Goal: Check status

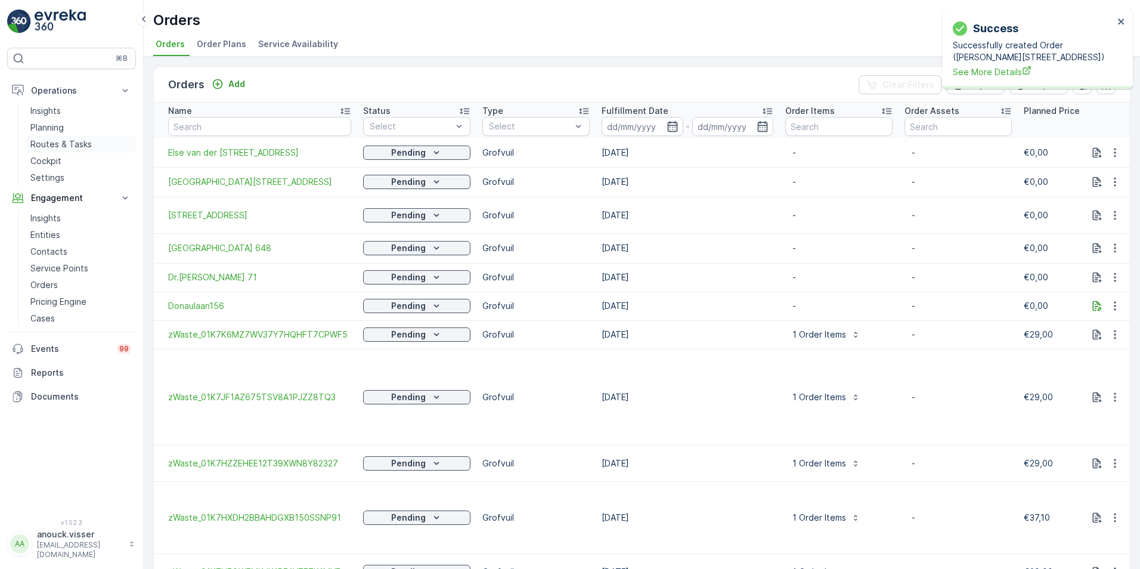
click at [69, 144] on p "Routes & Tasks" at bounding box center [60, 144] width 61 height 12
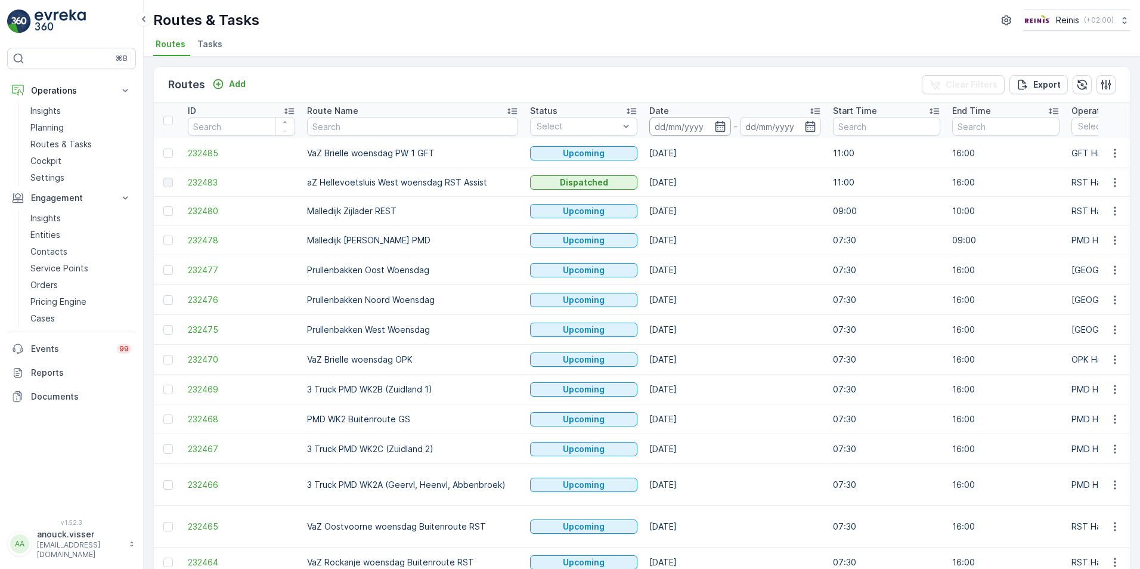
click at [733, 120] on p "-" at bounding box center [735, 126] width 4 height 14
click at [712, 122] on input at bounding box center [690, 126] width 82 height 19
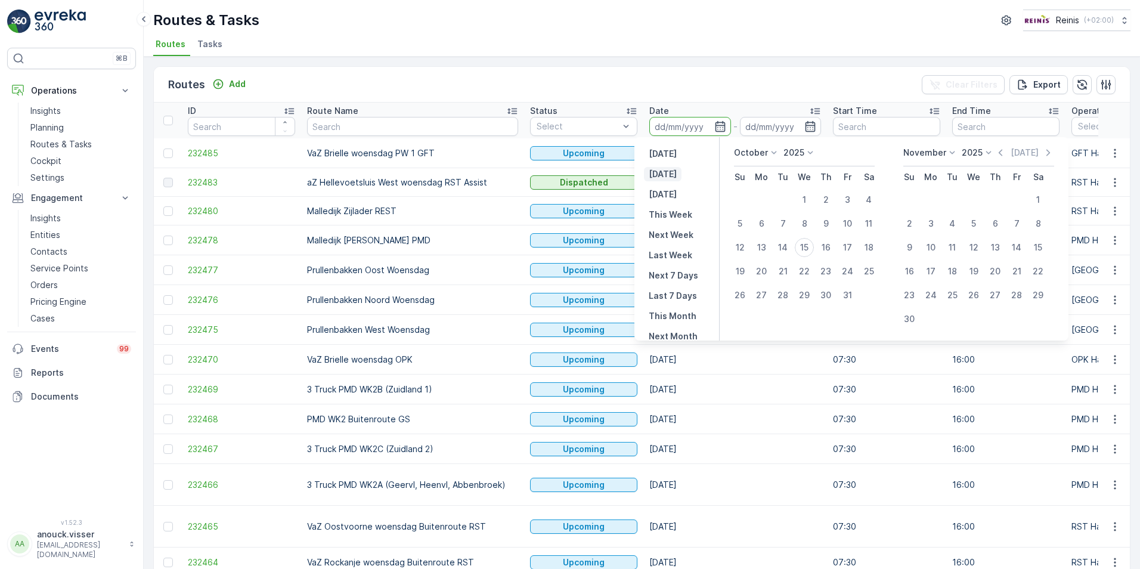
click at [667, 170] on p "[DATE]" at bounding box center [663, 174] width 28 height 12
type input "[DATE]"
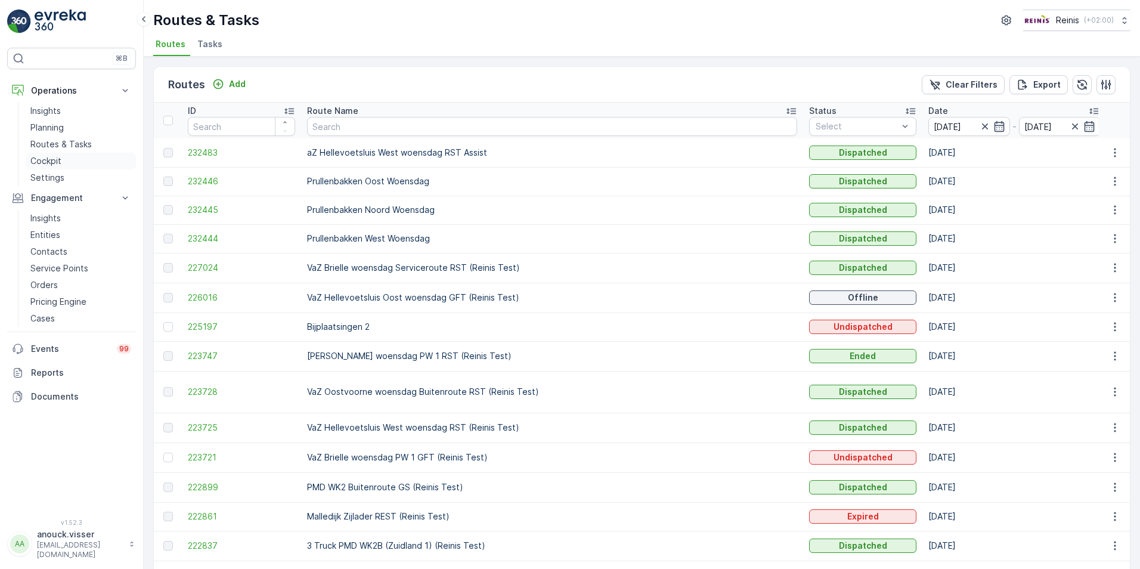
click at [61, 159] on link "Cockpit" at bounding box center [81, 161] width 110 height 17
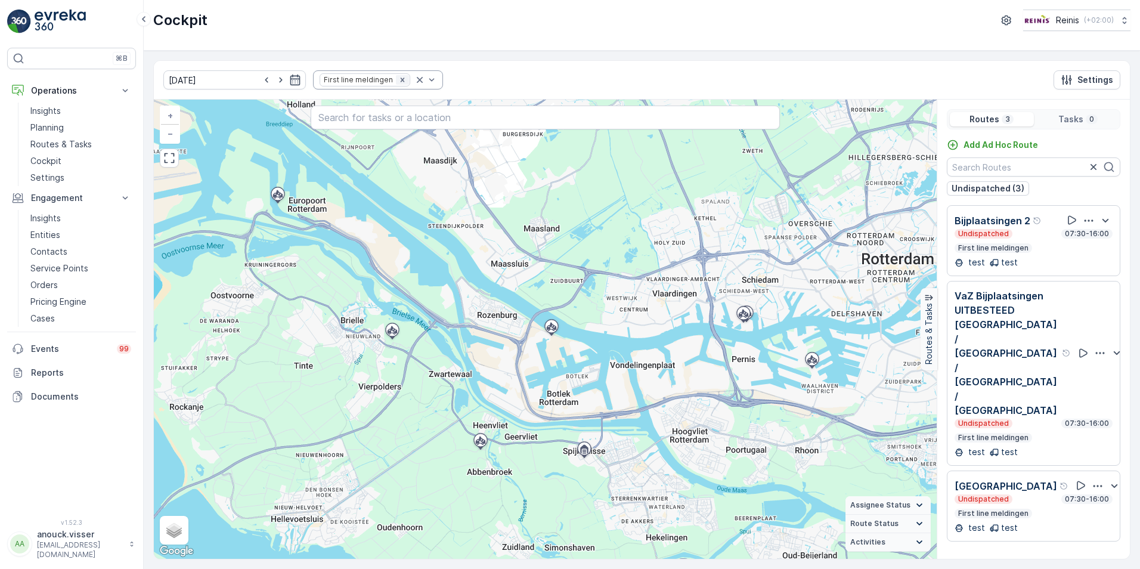
click at [398, 79] on icon "Remove First line meldingen" at bounding box center [402, 80] width 8 height 8
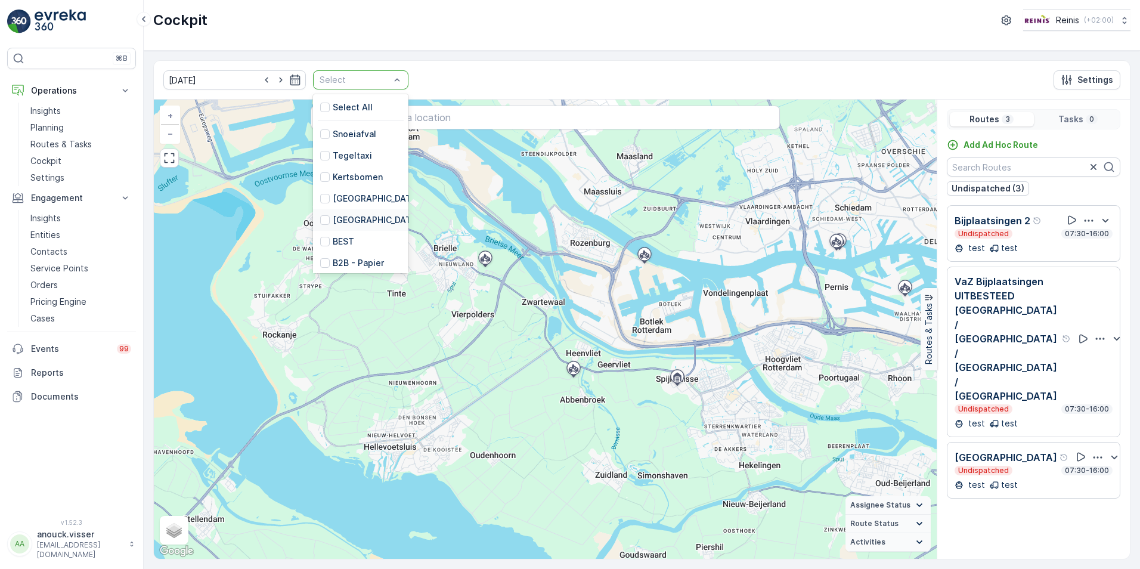
click at [361, 214] on p "[GEOGRAPHIC_DATA]" at bounding box center [376, 220] width 87 height 12
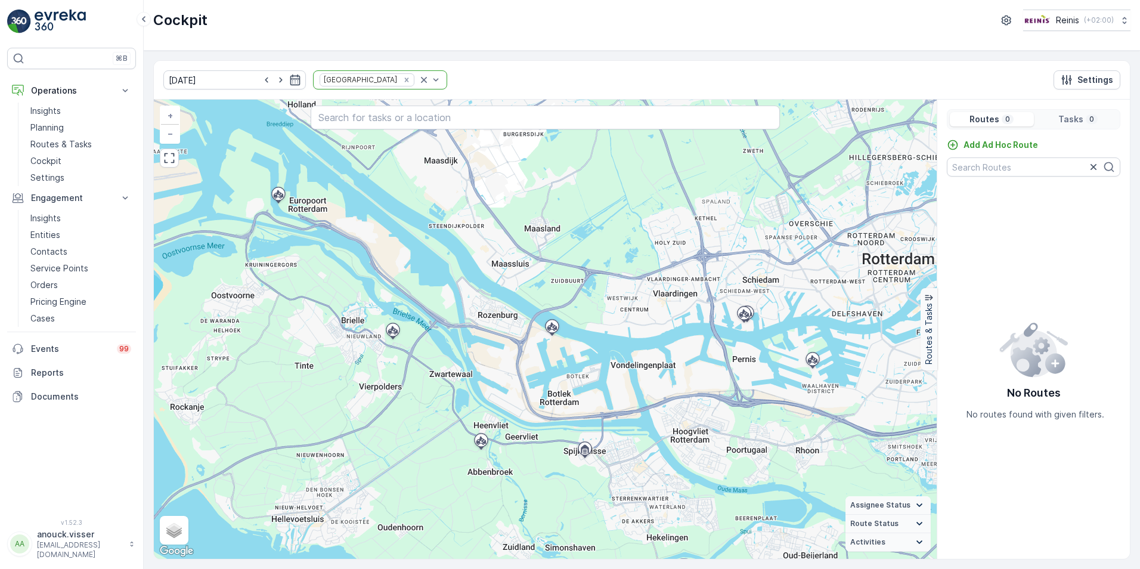
click at [1071, 122] on p "Tasks" at bounding box center [1070, 119] width 25 height 12
click at [988, 118] on p "Routes" at bounding box center [984, 119] width 30 height 12
click at [482, 440] on icon at bounding box center [481, 440] width 10 height 8
click at [402, 81] on icon "Remove Huis aan Huis" at bounding box center [406, 80] width 8 height 8
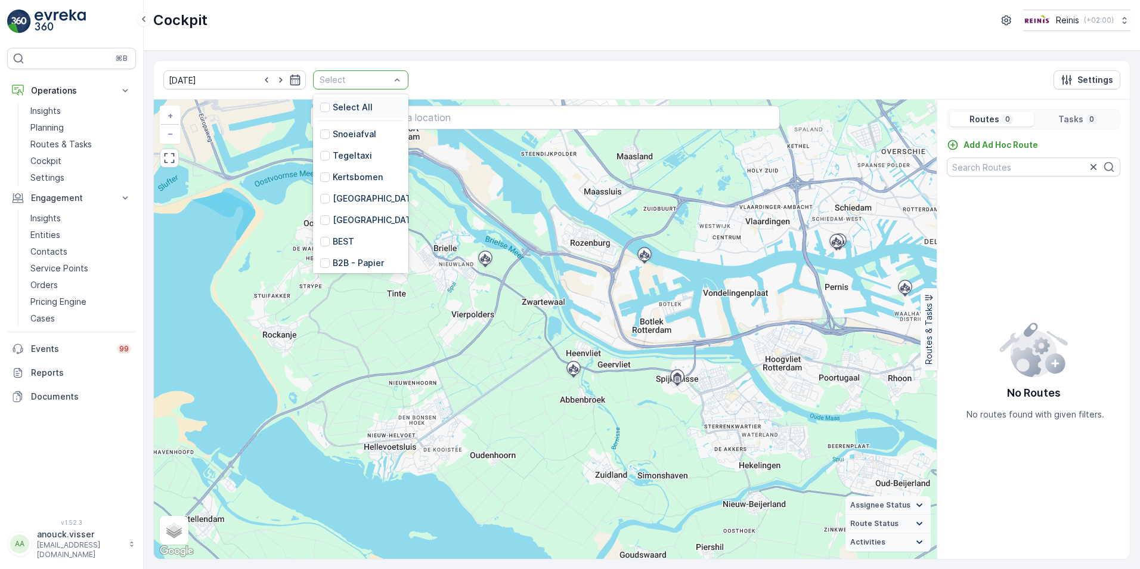
click at [359, 85] on p "Select" at bounding box center [355, 80] width 70 height 12
click at [355, 210] on div "RST HaH" at bounding box center [360, 216] width 95 height 21
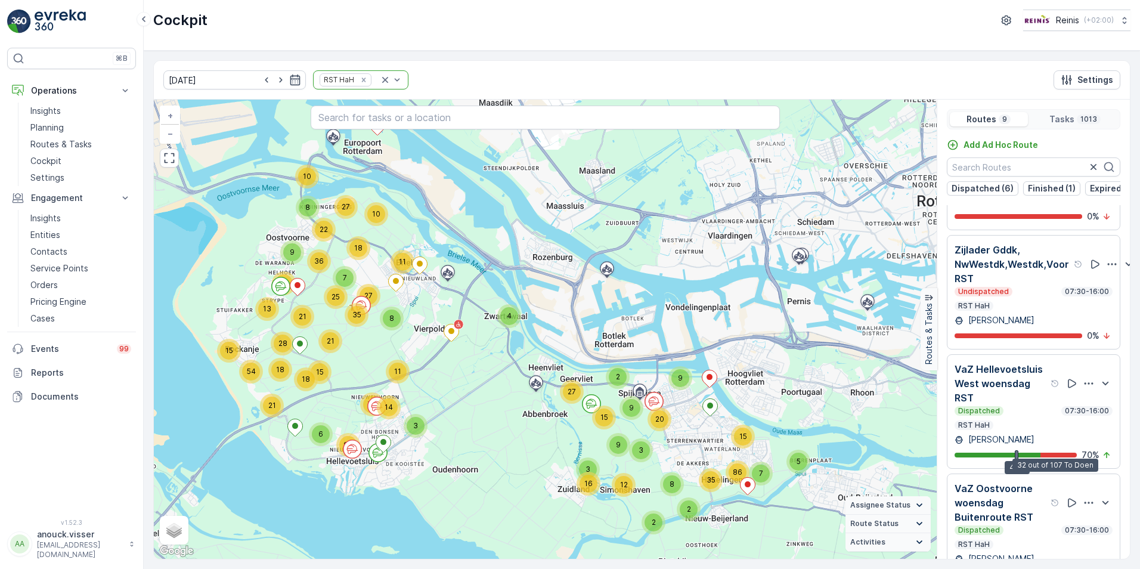
scroll to position [596, 0]
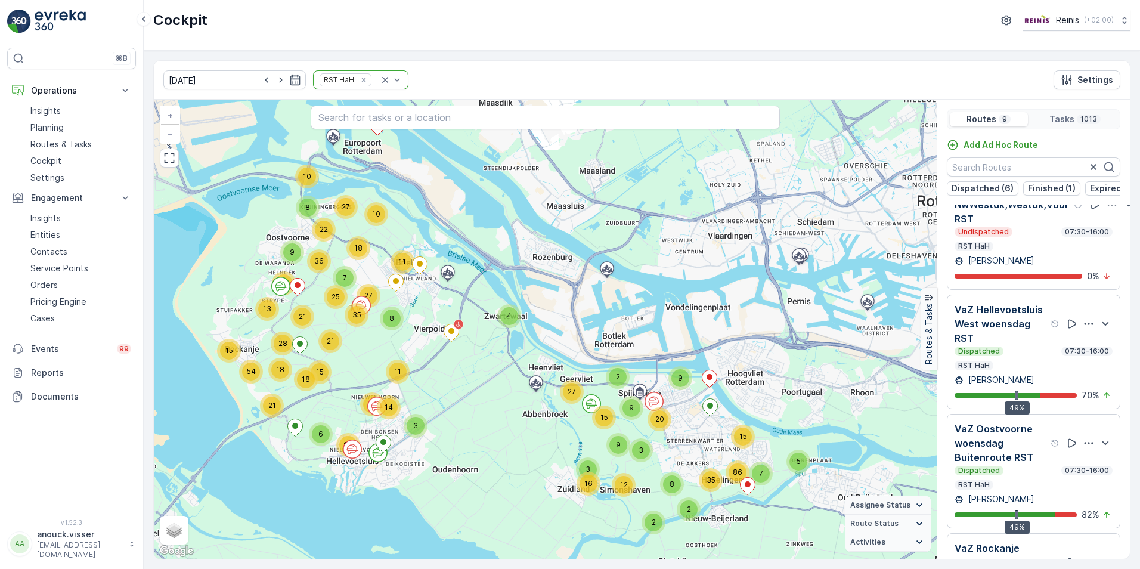
click at [1029, 345] on p "VaZ Hellevoetsluis West woensdag RST" at bounding box center [1001, 323] width 94 height 43
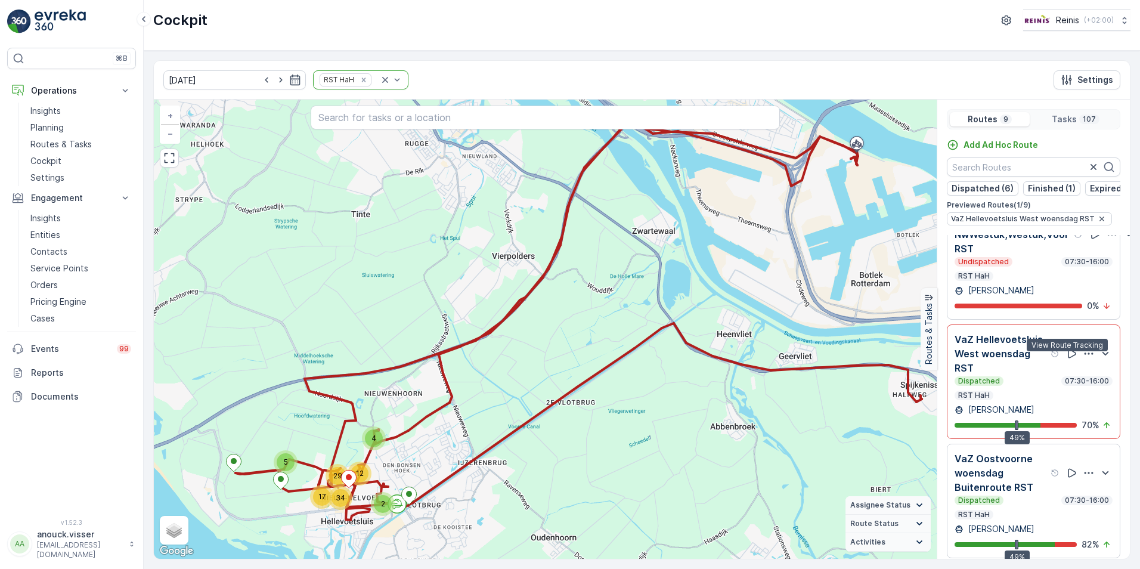
click at [1068, 357] on icon at bounding box center [1072, 354] width 12 height 12
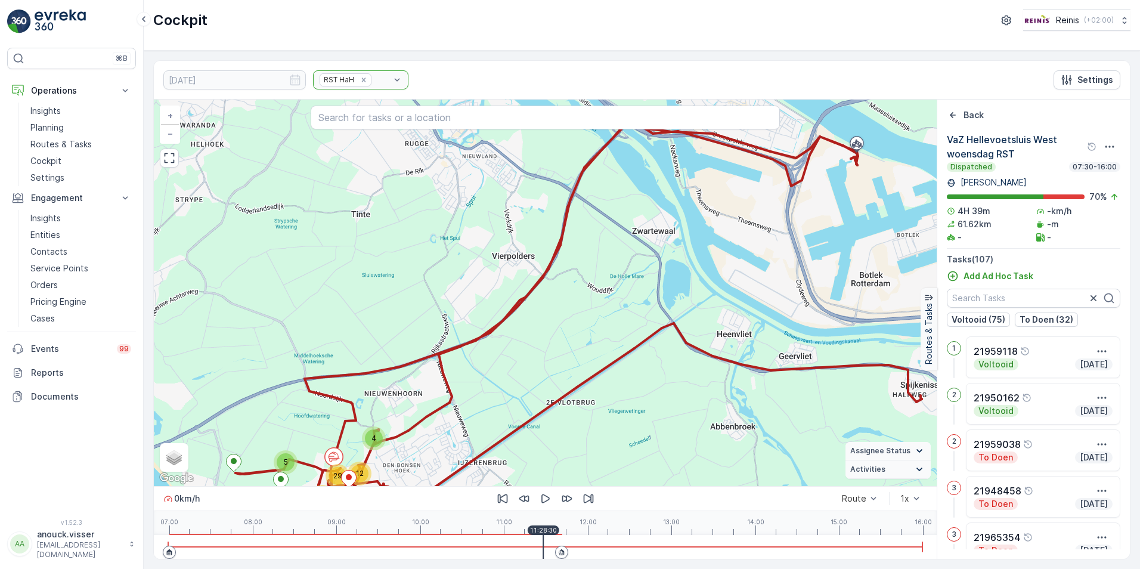
drag, startPoint x: 173, startPoint y: 539, endPoint x: 543, endPoint y: 539, distance: 370.2
click at [543, 539] on div at bounding box center [545, 547] width 754 height 24
click at [542, 498] on icon "button" at bounding box center [545, 498] width 8 height 9
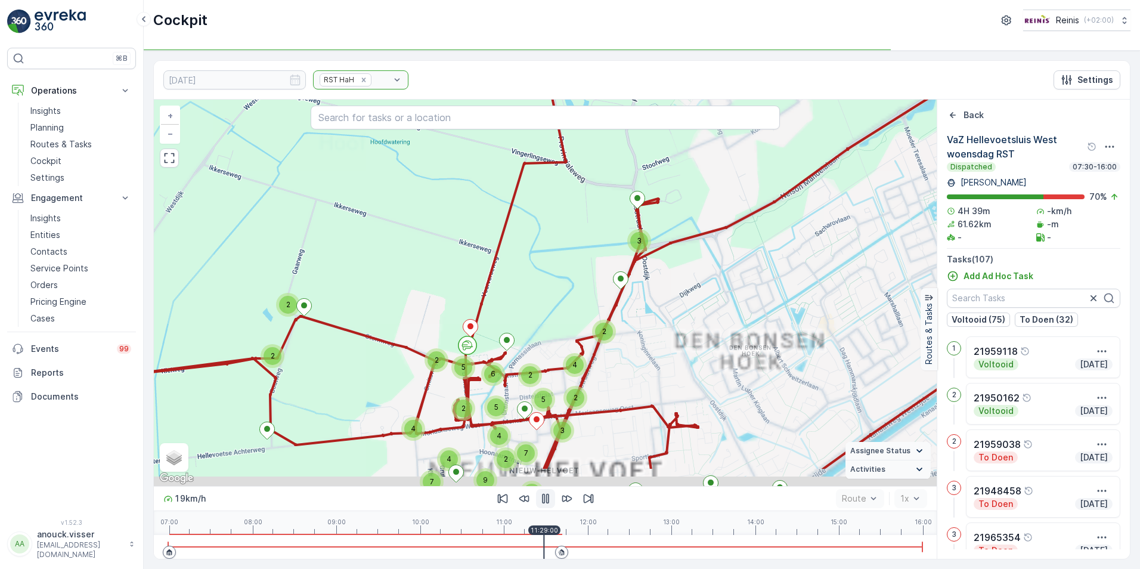
drag, startPoint x: 387, startPoint y: 301, endPoint x: 415, endPoint y: 297, distance: 28.3
click at [350, 267] on div "3 2 2 2 3 2 4 2 5 2 2 5 5 6 4 2 4 7 7 4 7 2 2 9 + − Satellite Roadmap Terrain H…" at bounding box center [545, 293] width 783 height 386
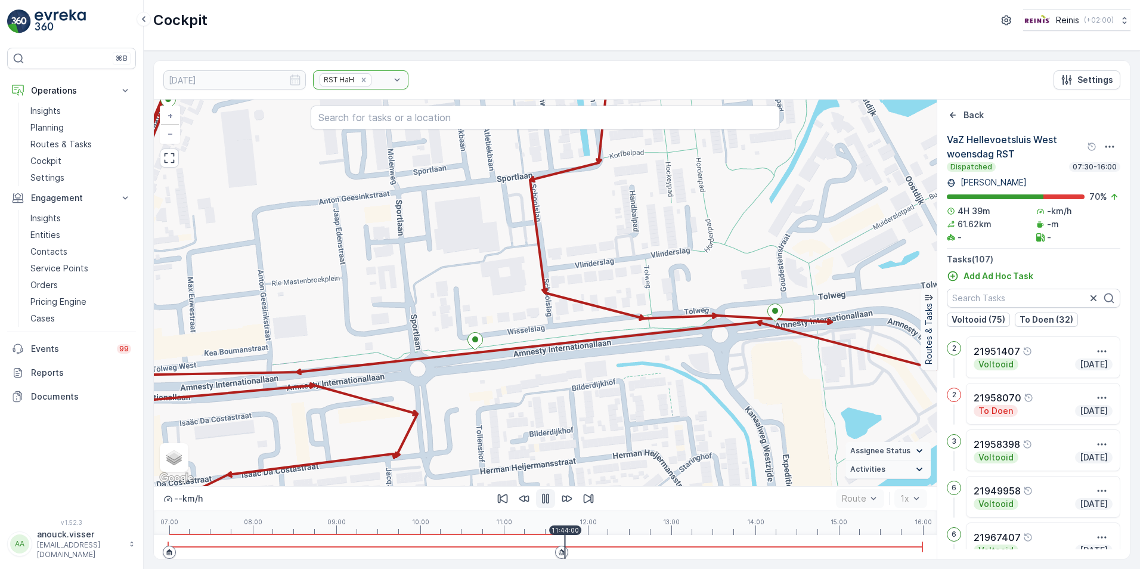
click at [548, 497] on icon "button" at bounding box center [545, 499] width 7 height 10
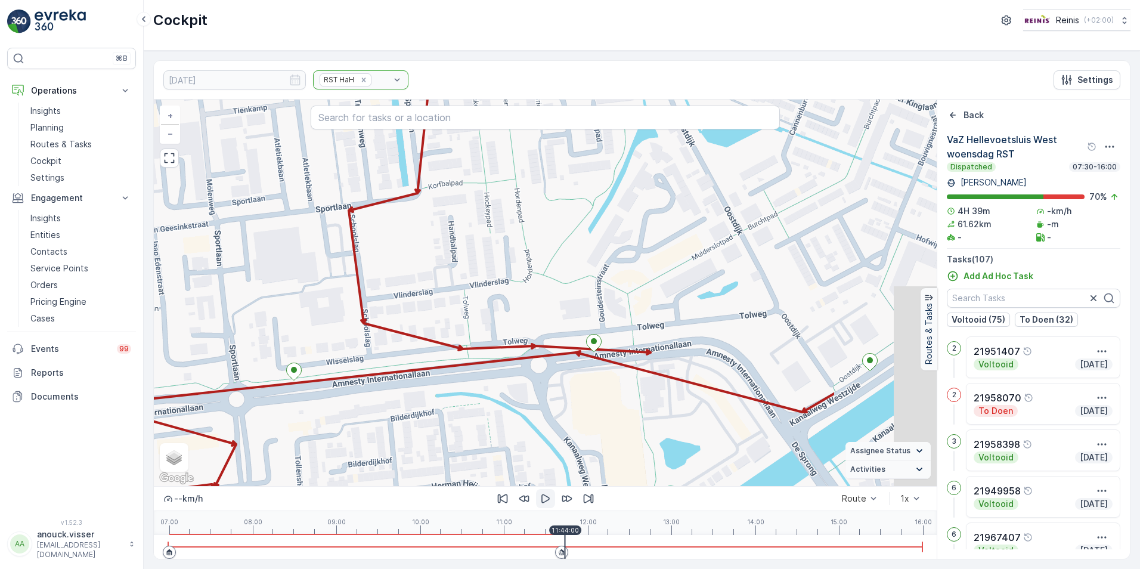
drag, startPoint x: 710, startPoint y: 438, endPoint x: 590, endPoint y: 445, distance: 120.6
click at [590, 445] on div "3 3 2 3 2 2 2 2 2 2 2 2 + − Satellite Roadmap Terrain Hybrid Leaflet Keyboard s…" at bounding box center [545, 293] width 783 height 386
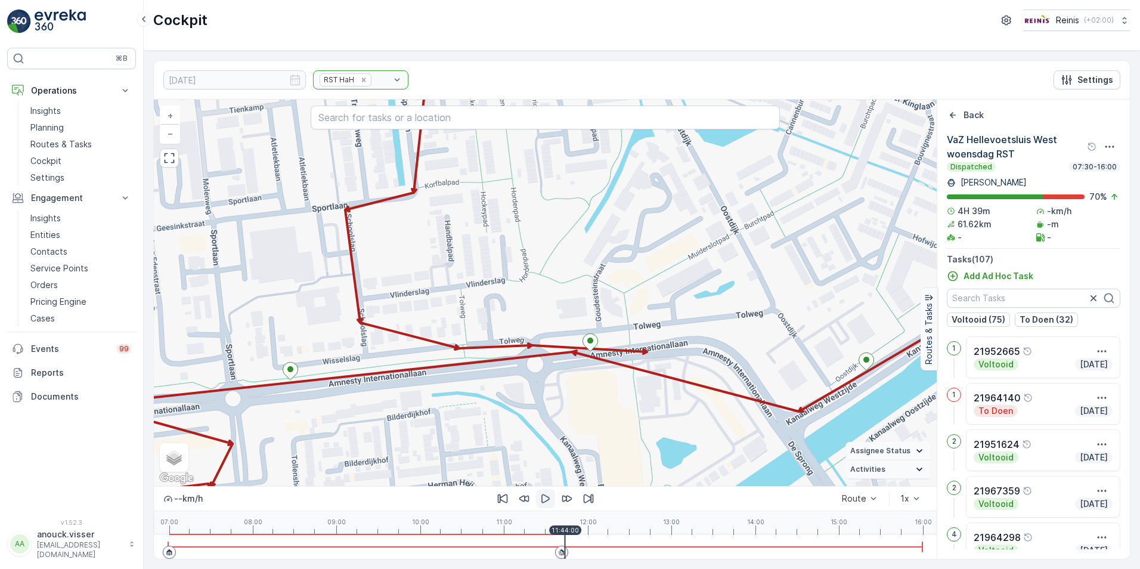
click at [544, 498] on icon "button" at bounding box center [545, 498] width 12 height 12
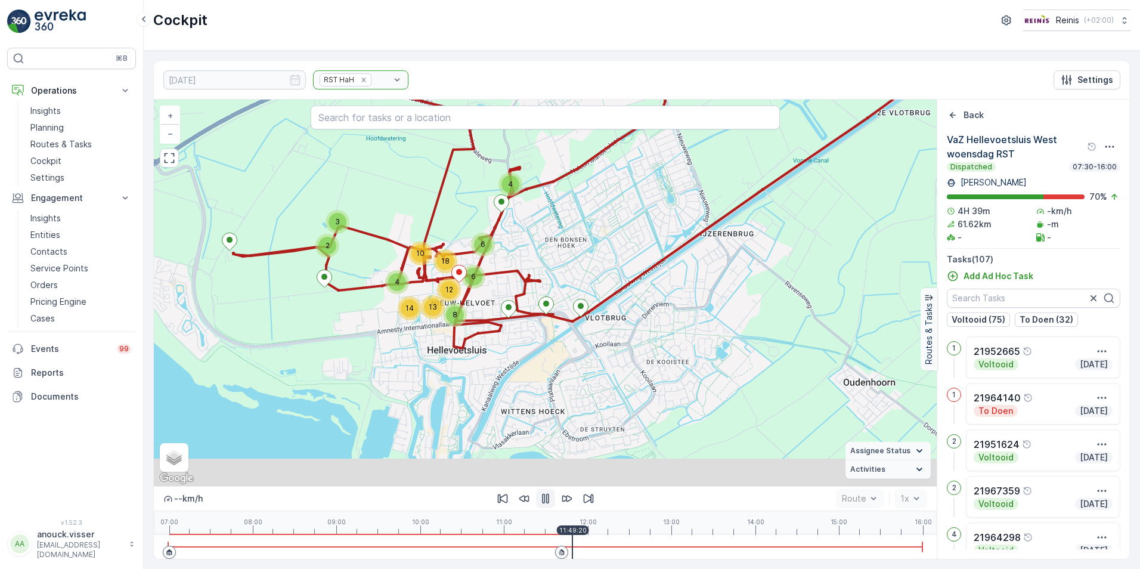
drag, startPoint x: 754, startPoint y: 364, endPoint x: 656, endPoint y: 292, distance: 122.0
click at [656, 292] on div "4 2 3 6 6 10 18 4 14 8 12 13 + − Satellite Roadmap Terrain Hybrid Leaflet Keybo…" at bounding box center [545, 293] width 783 height 386
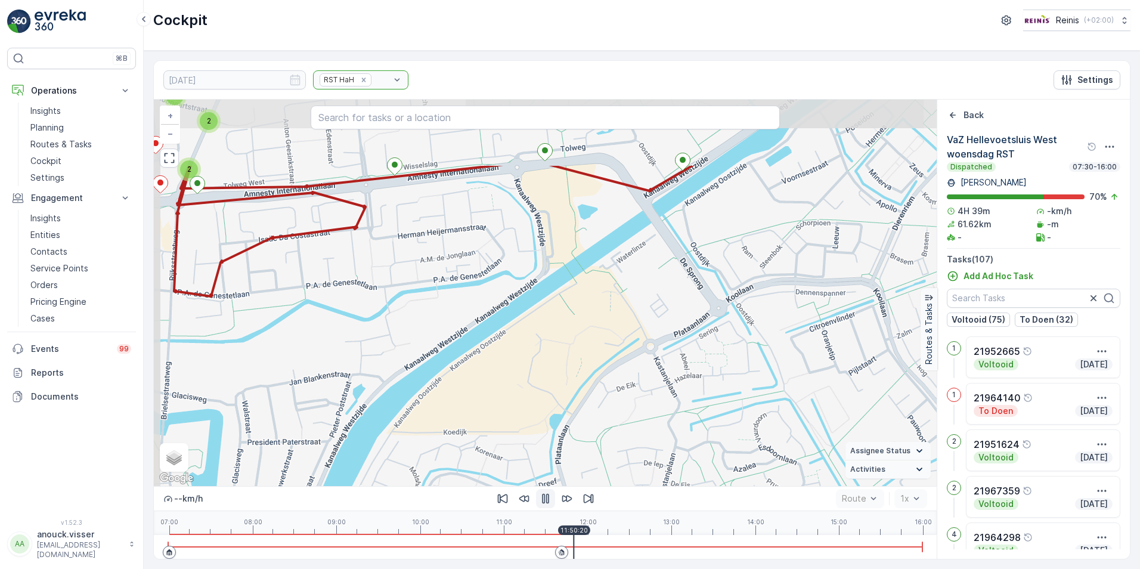
drag, startPoint x: 567, startPoint y: 469, endPoint x: 566, endPoint y: 534, distance: 64.4
click at [568, 473] on div "2 2 2 2 2 4 2 3 2 2 5 3 2 3 3 2 2 3 4 3 2 4 3 + − Satellite Roadmap Terrain Hyb…" at bounding box center [545, 293] width 783 height 386
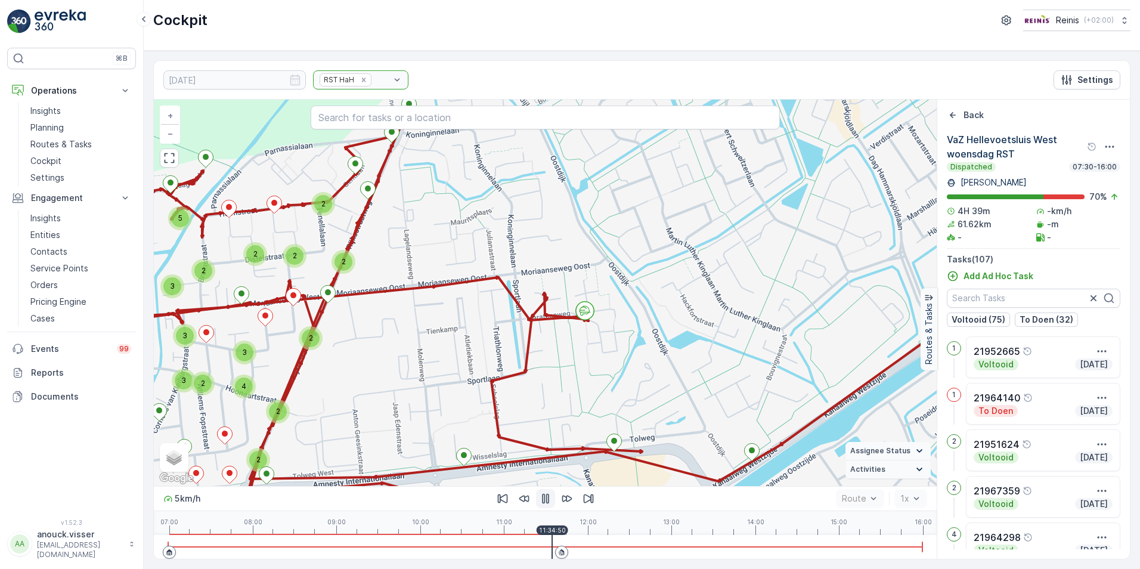
drag, startPoint x: 575, startPoint y: 543, endPoint x: 551, endPoint y: 535, distance: 25.8
click at [551, 535] on div at bounding box center [545, 547] width 754 height 24
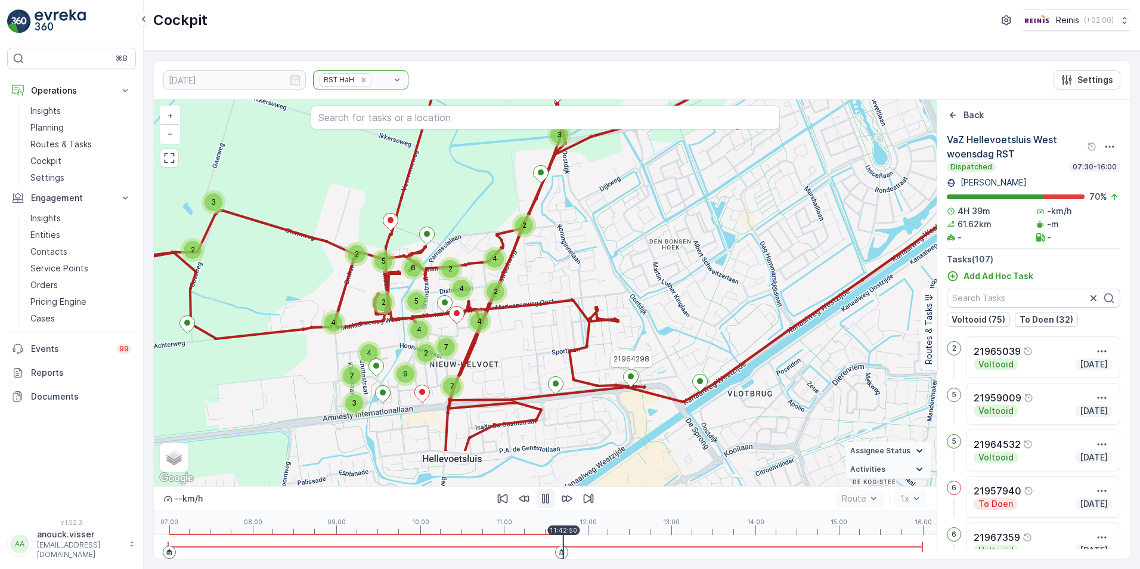
drag, startPoint x: 627, startPoint y: 431, endPoint x: 629, endPoint y: 379, distance: 52.5
click at [629, 379] on ellipse at bounding box center [631, 376] width 6 height 6
click at [545, 500] on icon "button" at bounding box center [545, 498] width 12 height 12
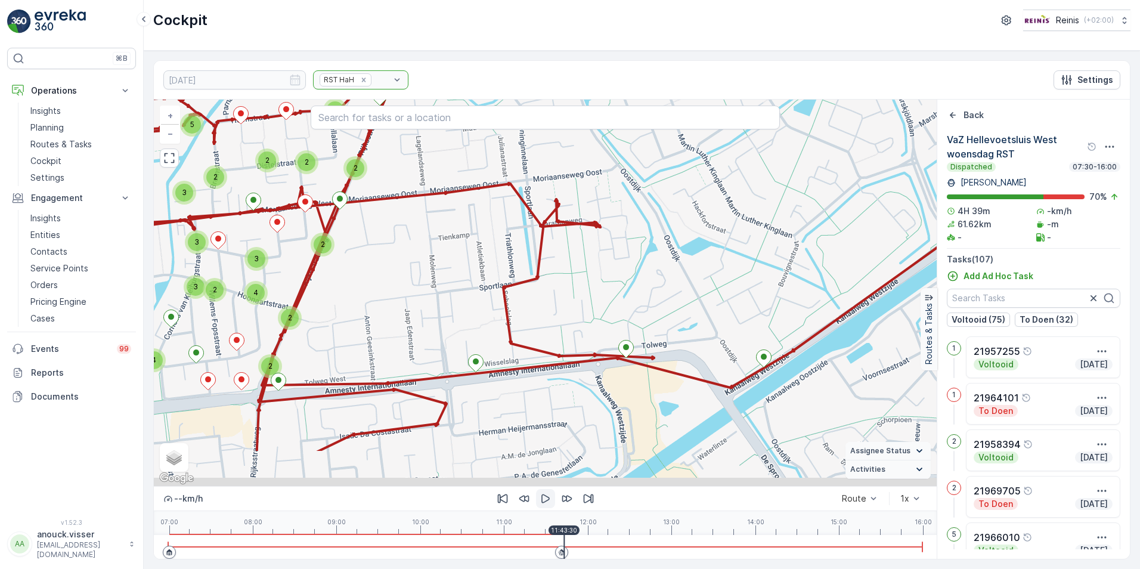
drag, startPoint x: 618, startPoint y: 431, endPoint x: 637, endPoint y: 355, distance: 78.1
click at [637, 355] on div "2 2 2 2 2 4 2 3 2 2 5 3 2 3 3 2 2 3 4 3 2 4 3 + − Satellite Roadmap Terrain Hyb…" at bounding box center [545, 293] width 783 height 386
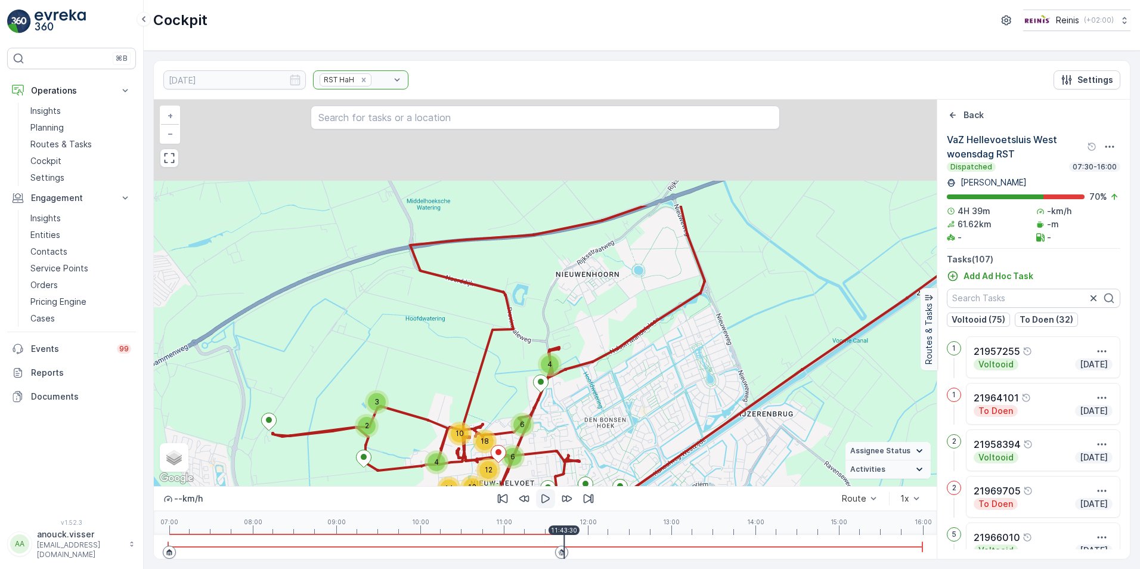
drag, startPoint x: 738, startPoint y: 260, endPoint x: 719, endPoint y: 415, distance: 155.6
click at [719, 415] on div "4 2 3 6 6 10 18 4 14 8 12 13 + − Satellite Roadmap Terrain Hybrid Leaflet Keybo…" at bounding box center [545, 293] width 783 height 386
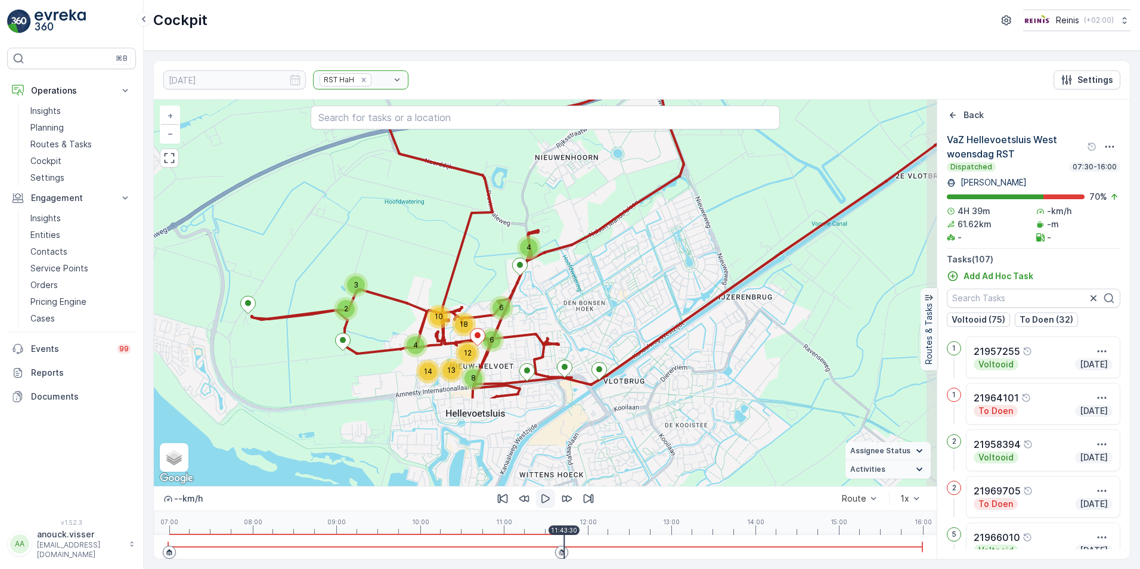
drag, startPoint x: 694, startPoint y: 340, endPoint x: 674, endPoint y: 219, distance: 123.3
click at [674, 219] on div "4 2 3 6 6 10 18 4 14 8 12 13 + − Satellite Roadmap Terrain Hybrid Leaflet Keybo…" at bounding box center [545, 293] width 783 height 386
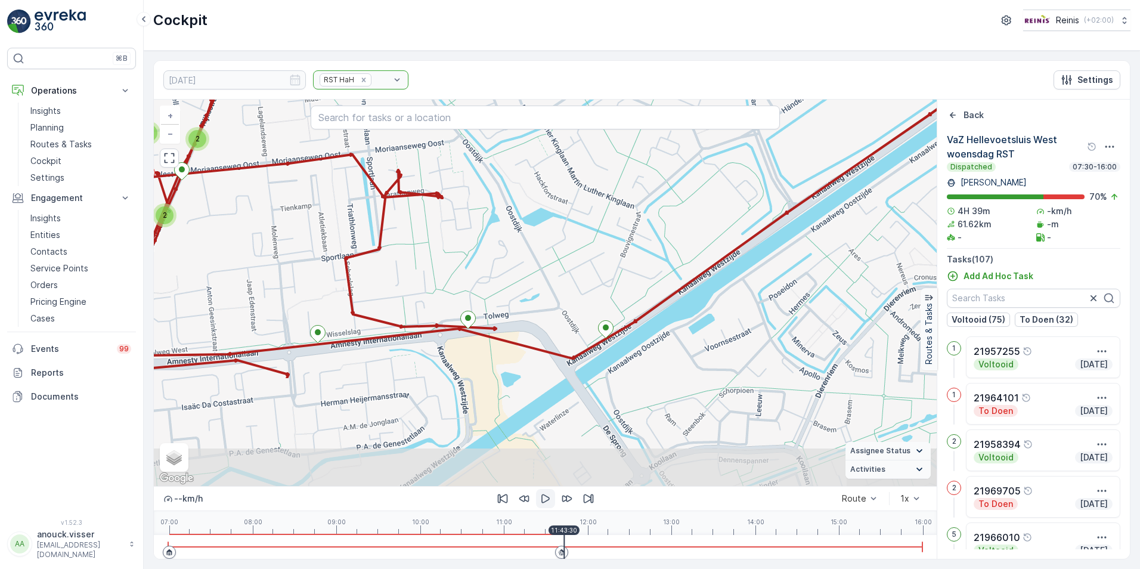
drag, startPoint x: 537, startPoint y: 368, endPoint x: 572, endPoint y: 246, distance: 127.6
click at [572, 246] on div "2 2 2 2 2 4 2 3 2 2 5 3 2 3 3 2 2 3 4 3 2 4 3 + − Satellite Roadmap Terrain Hyb…" at bounding box center [545, 293] width 783 height 386
